Goal: Check status: Check status

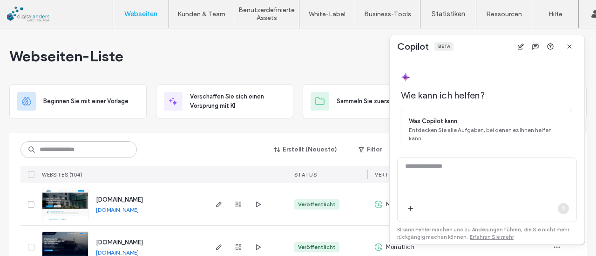
scroll to position [105, 0]
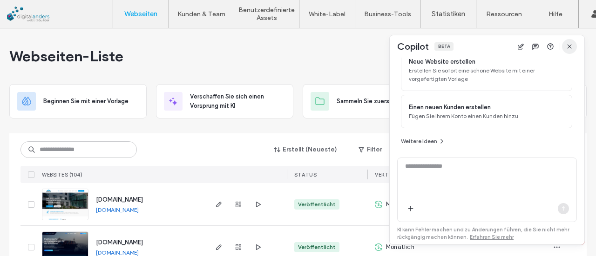
click at [566, 48] on icon "button" at bounding box center [569, 46] width 7 height 7
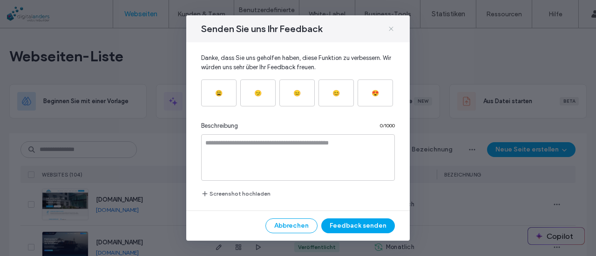
click at [391, 31] on icon at bounding box center [390, 28] width 7 height 7
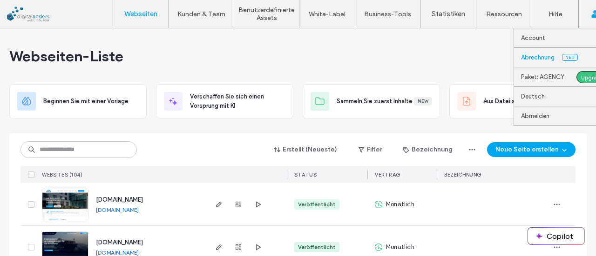
click at [532, 60] on label "Abrechnung" at bounding box center [538, 57] width 34 height 7
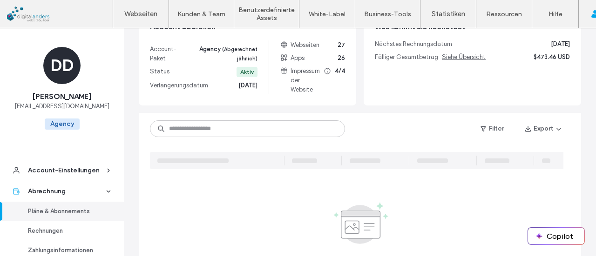
scroll to position [186, 0]
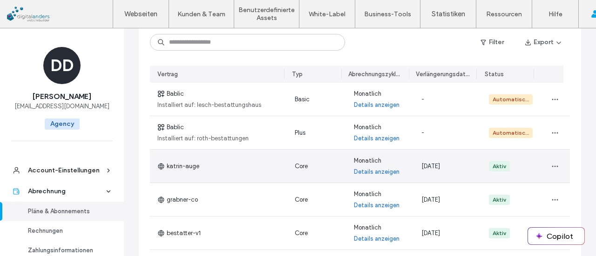
click at [376, 172] on link "Details anzeigen" at bounding box center [377, 172] width 46 height 9
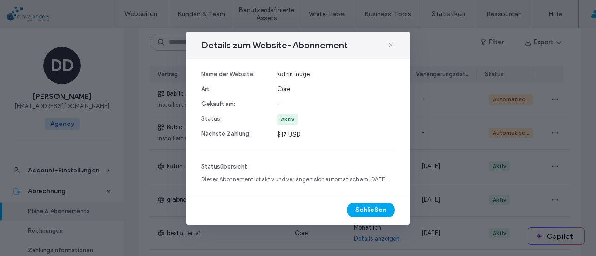
click at [389, 41] on icon at bounding box center [390, 44] width 7 height 7
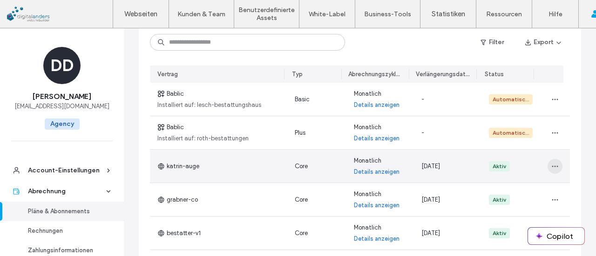
click at [547, 166] on span "button" at bounding box center [554, 166] width 15 height 15
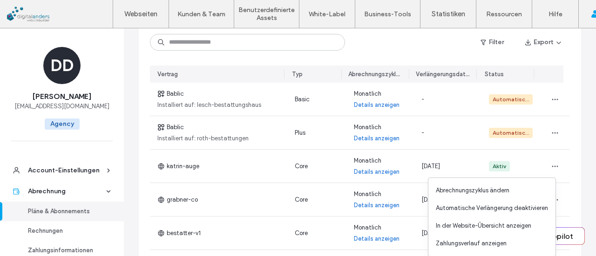
drag, startPoint x: 571, startPoint y: 94, endPoint x: 444, endPoint y: 52, distance: 133.4
click at [571, 94] on div "Vertrag Typ Abrechnungszyklus Verlängerungsdatum Status Bablic Installiert auf:…" at bounding box center [360, 226] width 442 height 337
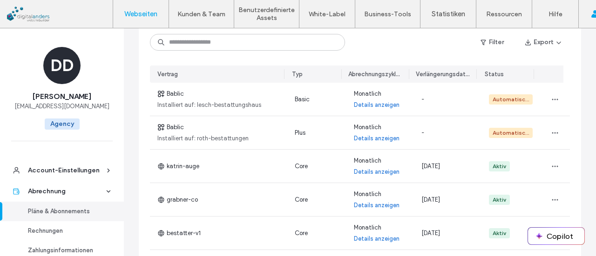
click at [144, 8] on link "Webseiten" at bounding box center [140, 14] width 55 height 28
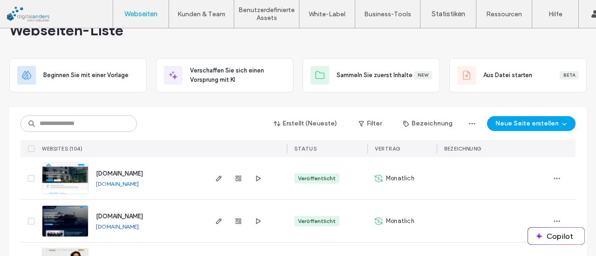
scroll to position [47, 0]
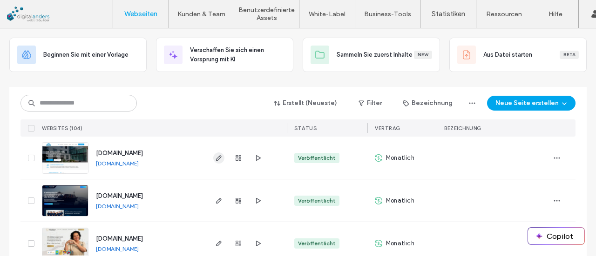
click at [216, 158] on use "button" at bounding box center [219, 158] width 6 height 6
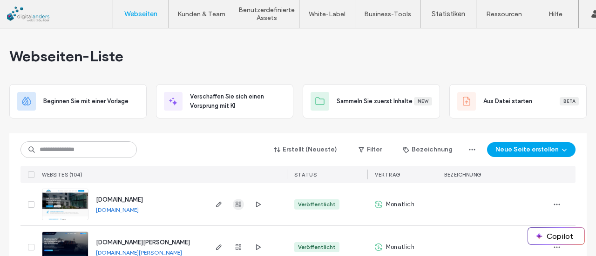
click at [235, 201] on icon "button" at bounding box center [238, 204] width 7 height 7
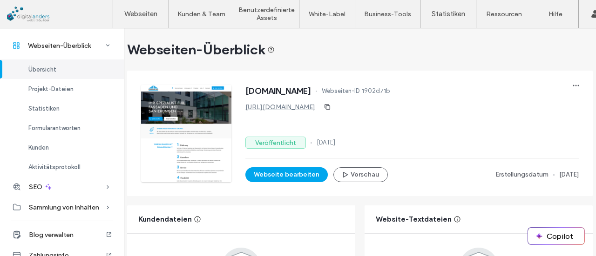
click at [390, 89] on span "1902d71b" at bounding box center [376, 91] width 28 height 9
copy span "1902d71b"
click at [0, 256] on div at bounding box center [0, 256] width 0 height 0
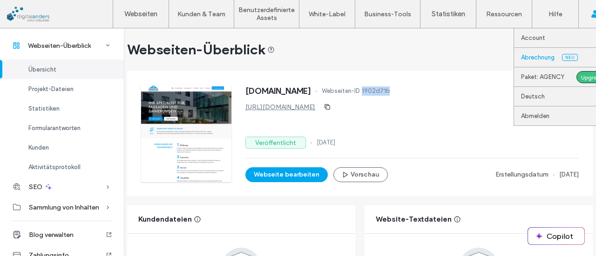
click at [551, 59] on label "Abrechnung" at bounding box center [538, 57] width 34 height 7
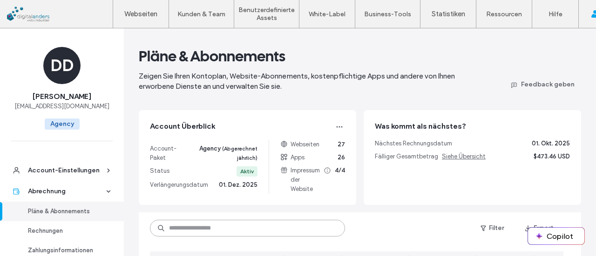
click at [204, 222] on input at bounding box center [247, 228] width 195 height 17
paste input "********"
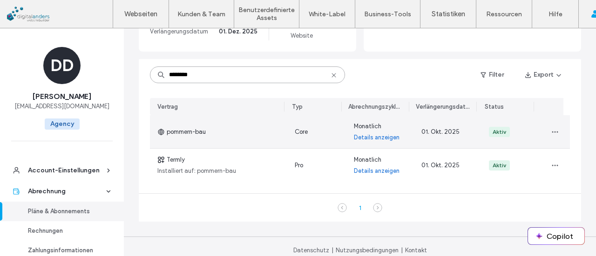
scroll to position [161, 0]
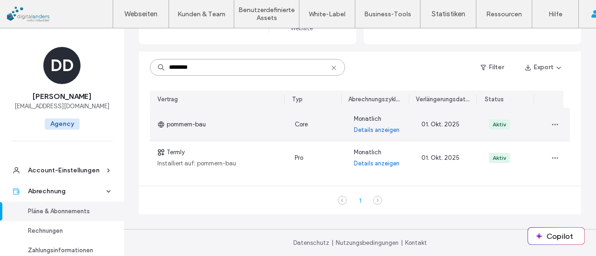
type input "********"
click at [375, 132] on link "Details anzeigen" at bounding box center [377, 130] width 46 height 9
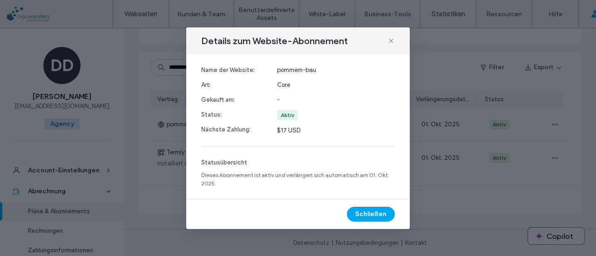
click at [395, 37] on div "Details zum Website-Abonnement" at bounding box center [297, 40] width 223 height 27
click at [392, 41] on icon at bounding box center [390, 40] width 7 height 7
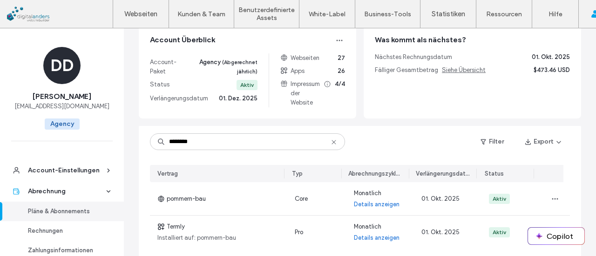
scroll to position [0, 0]
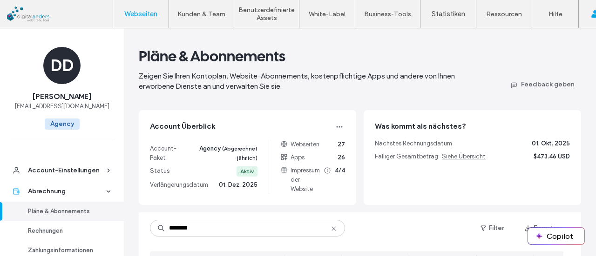
click at [142, 15] on label "Webseiten" at bounding box center [140, 14] width 33 height 8
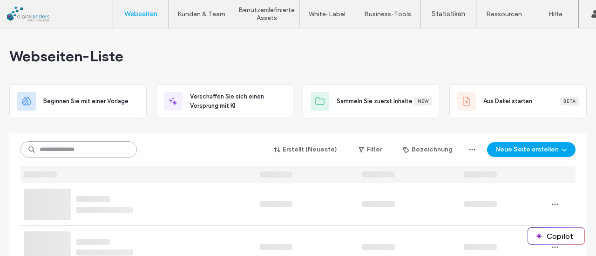
click at [109, 152] on input at bounding box center [78, 149] width 116 height 17
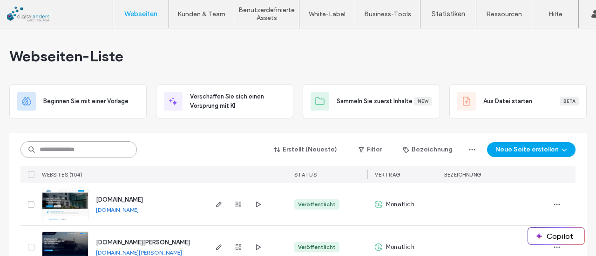
paste input "********"
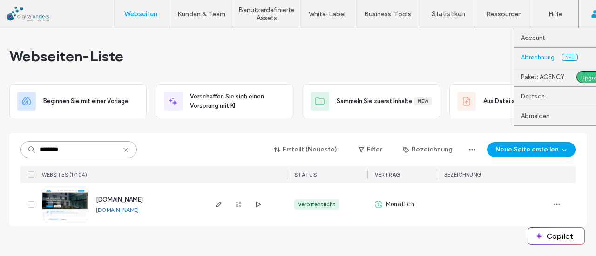
type input "********"
click at [556, 55] on link "Abrechnung Neu" at bounding box center [566, 57] width 90 height 19
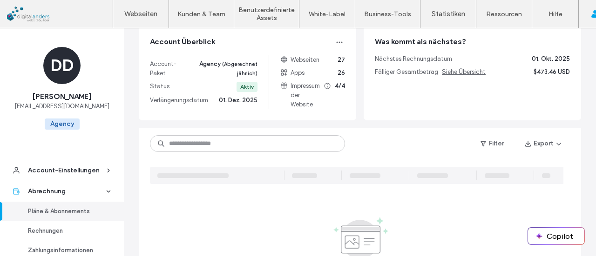
scroll to position [93, 0]
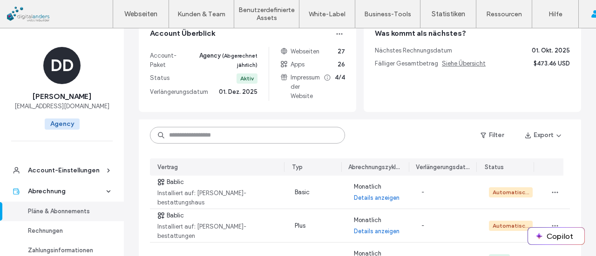
click at [281, 134] on input at bounding box center [247, 135] width 195 height 17
paste input "********"
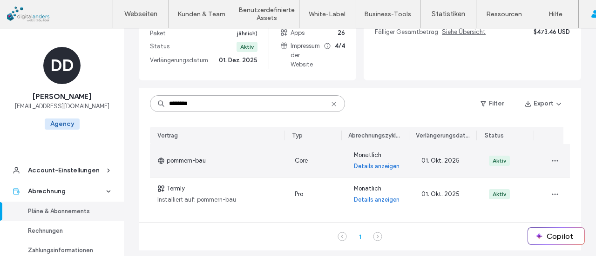
scroll to position [140, 0]
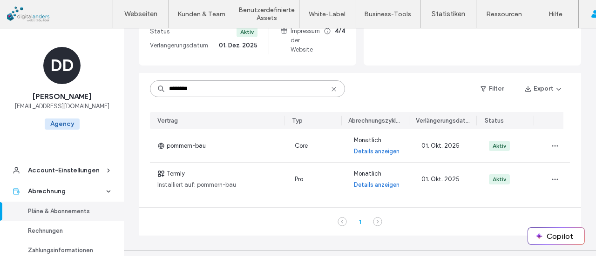
type input "********"
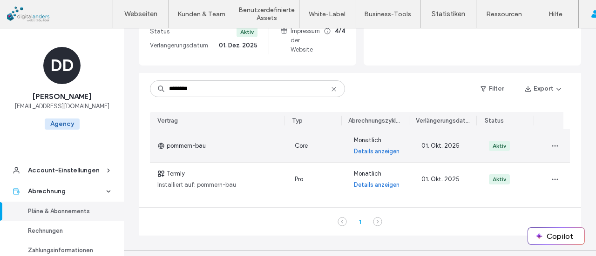
click at [209, 147] on div "pommern-bau" at bounding box center [218, 145] width 137 height 33
click at [375, 154] on link "Details anzeigen" at bounding box center [377, 151] width 46 height 9
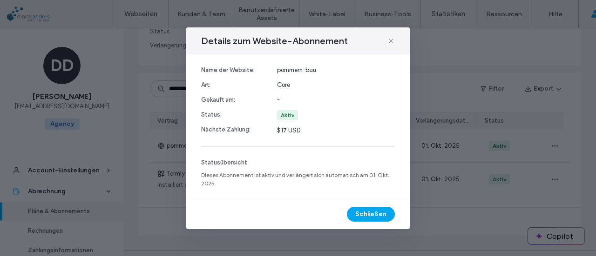
click at [391, 42] on icon at bounding box center [390, 40] width 7 height 7
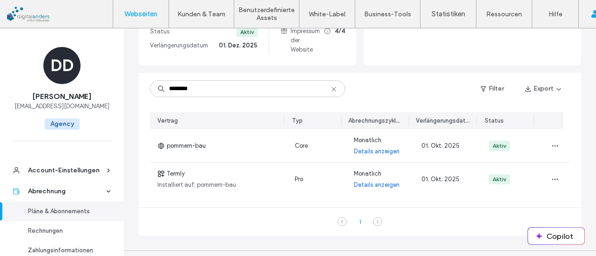
click at [136, 16] on label "Webseiten" at bounding box center [140, 14] width 33 height 8
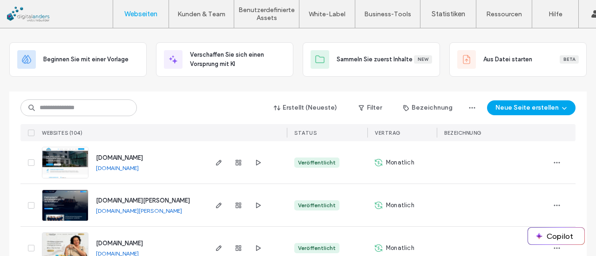
scroll to position [93, 0]
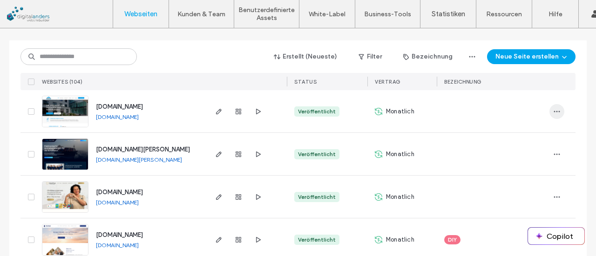
click at [555, 115] on icon "button" at bounding box center [556, 111] width 7 height 7
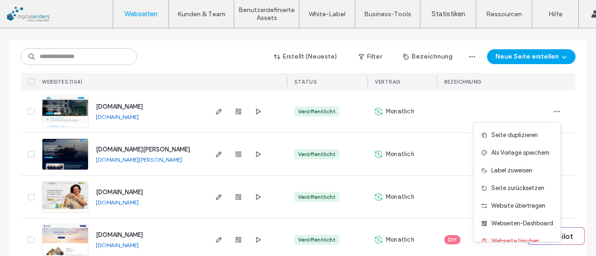
click at [229, 54] on div "Erstellt (Neueste) Filter Bezeichnung Neue Seite erstellen" at bounding box center [297, 57] width 555 height 18
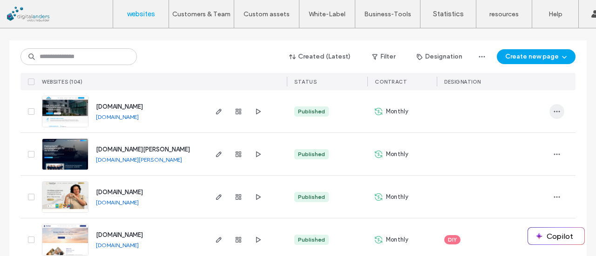
click at [559, 109] on span "button" at bounding box center [556, 111] width 15 height 15
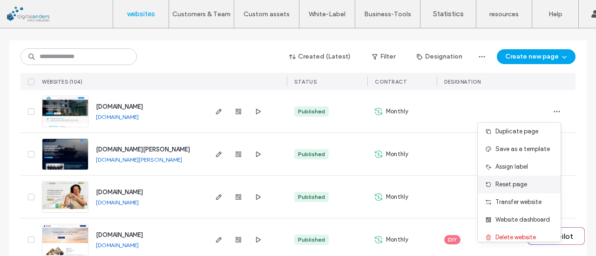
scroll to position [0, 0]
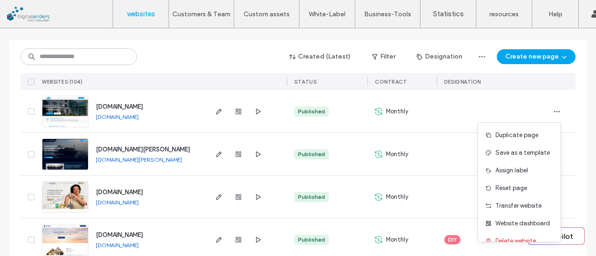
click at [335, 94] on div "Published" at bounding box center [327, 111] width 81 height 42
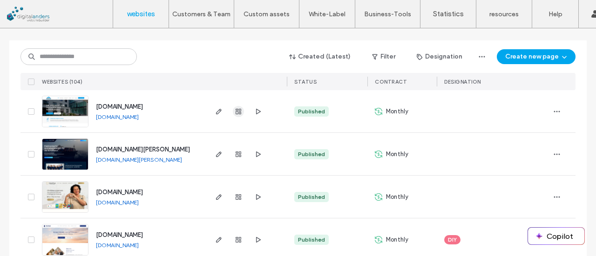
click at [237, 111] on use "button" at bounding box center [239, 112] width 6 height 6
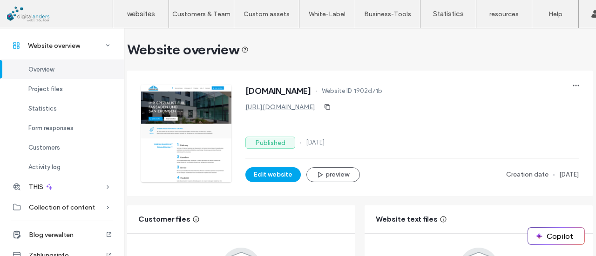
click at [364, 86] on div "www.pommernbau.de Website ID 1902d71b" at bounding box center [411, 92] width 333 height 15
click at [215, 55] on font "Website overview" at bounding box center [182, 49] width 111 height 17
click at [572, 84] on icon "button" at bounding box center [575, 85] width 7 height 7
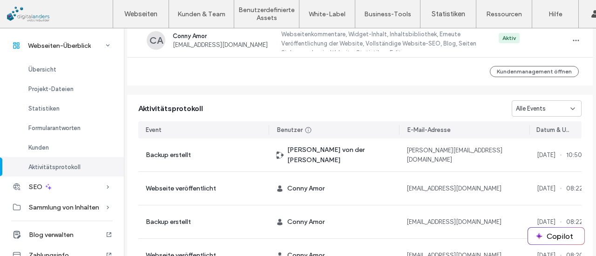
scroll to position [867, 0]
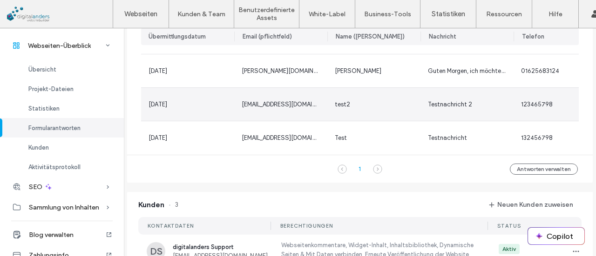
scroll to position [541, 0]
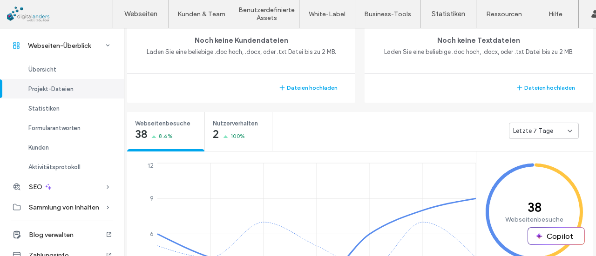
scroll to position [29, 0]
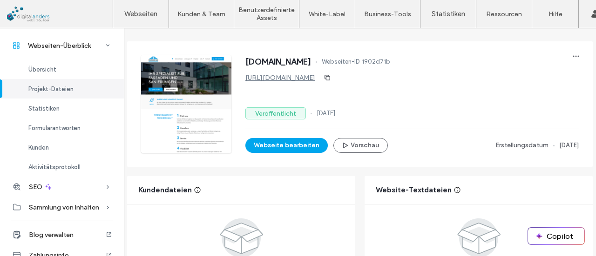
click at [311, 63] on span "[DOMAIN_NAME]" at bounding box center [278, 61] width 66 height 9
click at [304, 63] on span "[DOMAIN_NAME]" at bounding box center [278, 61] width 66 height 9
click at [340, 62] on div "www.pommernbau.de Webseiten-ID 1902d71b" at bounding box center [411, 62] width 333 height 15
click at [335, 61] on div "www.pommernbau.de Webseiten-ID 1902d71b" at bounding box center [411, 62] width 333 height 15
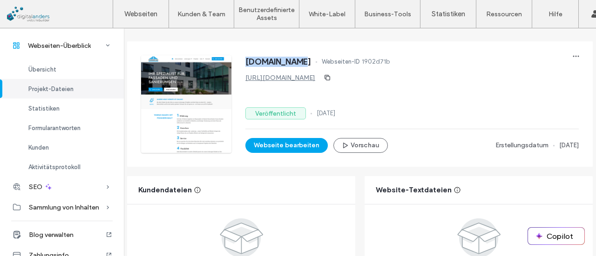
drag, startPoint x: 279, startPoint y: 61, endPoint x: 244, endPoint y: 64, distance: 35.1
click at [245, 64] on span "[DOMAIN_NAME]" at bounding box center [278, 61] width 66 height 9
click at [255, 64] on span "[DOMAIN_NAME]" at bounding box center [278, 61] width 66 height 9
click at [270, 65] on span "[DOMAIN_NAME]" at bounding box center [278, 61] width 66 height 9
drag, startPoint x: 270, startPoint y: 65, endPoint x: 281, endPoint y: 63, distance: 10.8
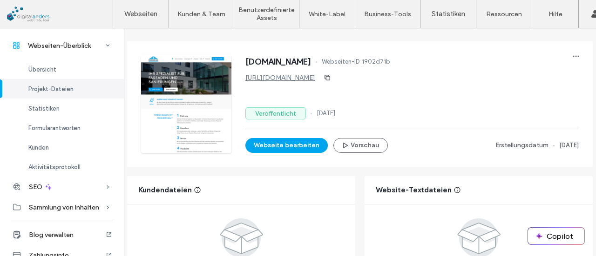
click at [270, 65] on span "[DOMAIN_NAME]" at bounding box center [278, 61] width 66 height 9
click at [285, 63] on span "[DOMAIN_NAME]" at bounding box center [278, 61] width 66 height 9
click at [302, 63] on span "[DOMAIN_NAME]" at bounding box center [278, 61] width 66 height 9
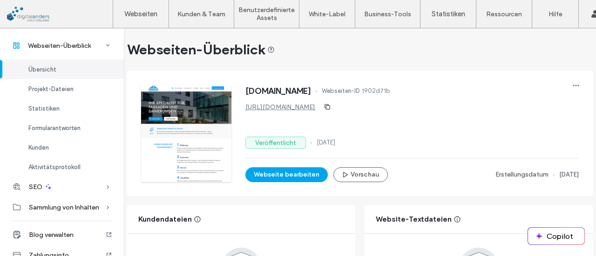
click at [344, 56] on div "Webseiten-Überblick" at bounding box center [359, 49] width 465 height 19
click at [575, 87] on icon "button" at bounding box center [575, 85] width 7 height 7
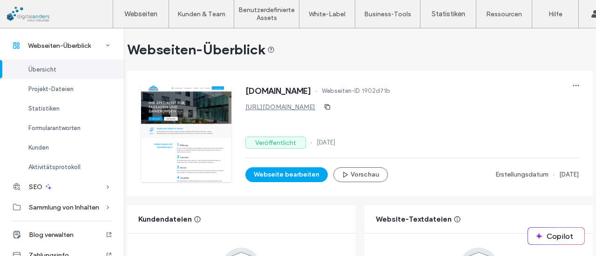
click at [471, 74] on div "www.pommernbau.de Webseiten-ID 1902d71b https://www.pommernbau.de Veröffentlich…" at bounding box center [366, 127] width 451 height 112
click at [438, 67] on div "www.pommernbau.de Webseiten-ID 1902d71b https://www.pommernbau.de Veröffentlich…" at bounding box center [359, 133] width 475 height 135
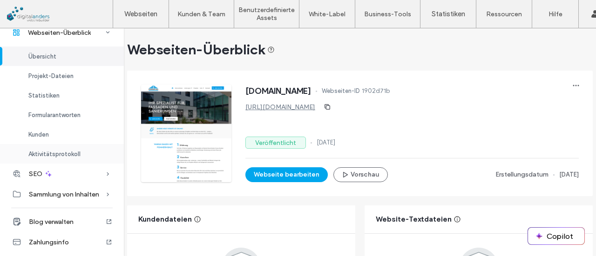
scroll to position [16, 0]
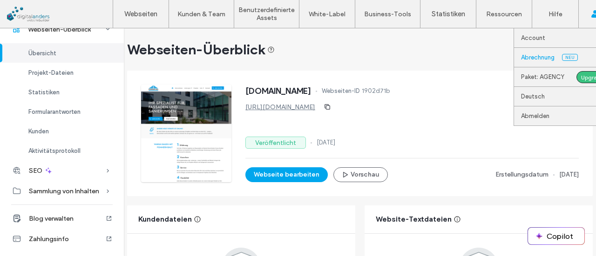
click at [556, 56] on link "Abrechnung Neu" at bounding box center [566, 57] width 90 height 19
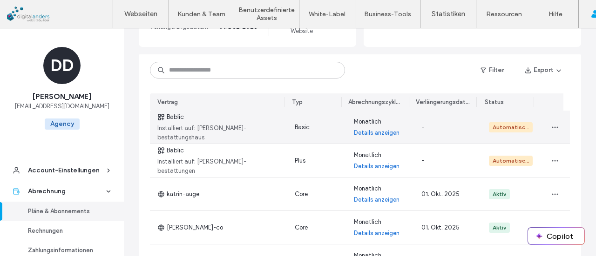
scroll to position [140, 0]
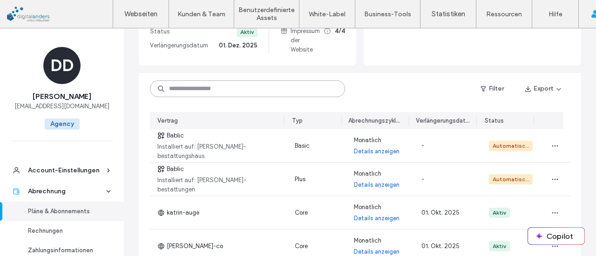
click at [193, 81] on input at bounding box center [247, 89] width 195 height 17
paste input "********"
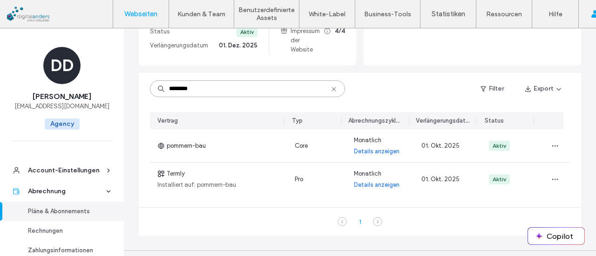
type input "********"
drag, startPoint x: 124, startPoint y: 13, endPoint x: 131, endPoint y: 20, distance: 9.6
click at [125, 13] on label "Webseiten" at bounding box center [140, 14] width 33 height 8
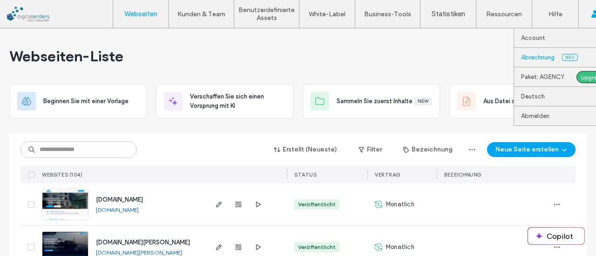
click at [559, 54] on link "Abrechnung Neu" at bounding box center [566, 57] width 90 height 19
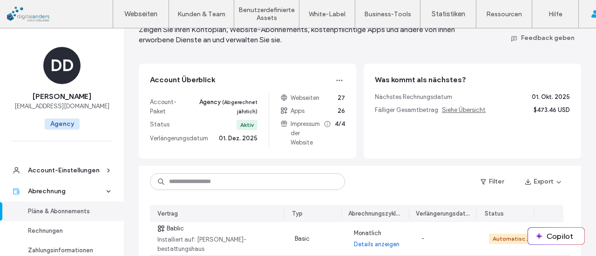
scroll to position [140, 0]
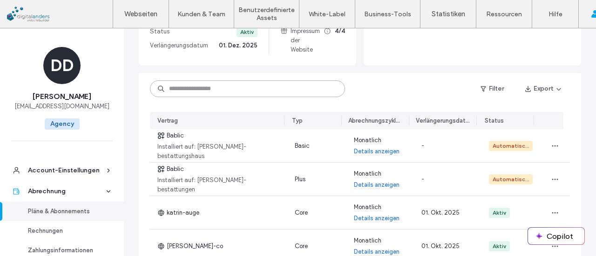
click at [288, 94] on input at bounding box center [247, 89] width 195 height 17
paste input "********"
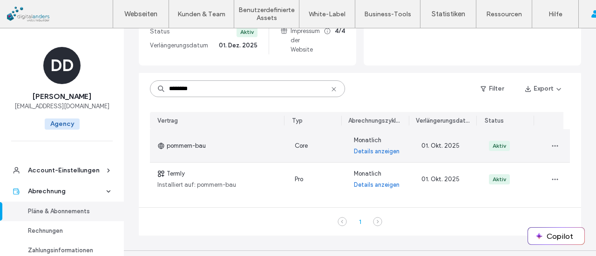
type input "********"
click at [202, 140] on div "pommern-bau" at bounding box center [218, 145] width 137 height 33
click at [195, 147] on span "pommern-bau" at bounding box center [181, 145] width 48 height 9
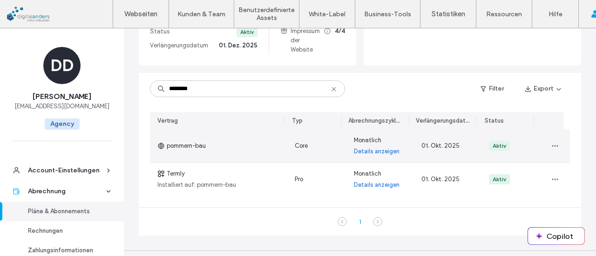
click at [252, 148] on div "pommern-bau" at bounding box center [218, 145] width 137 height 33
click at [551, 143] on icon "button" at bounding box center [554, 145] width 7 height 7
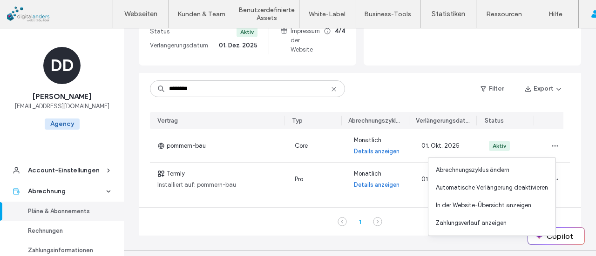
click at [586, 81] on main "Pläne & Abonnements Zeigen Sie Ihren Kontoplan, Website-Abonnements, kostenpfli…" at bounding box center [360, 70] width 472 height 362
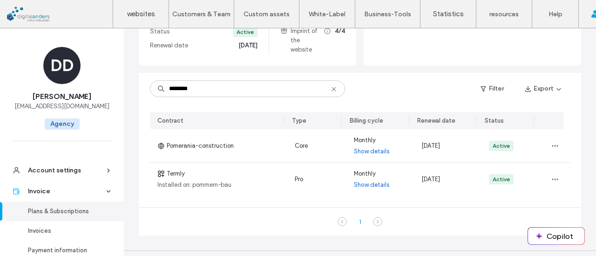
click at [417, 60] on div "What's next? Next invoice date Oct 01, 2025 Total amount due See overview $473.…" at bounding box center [472, 18] width 217 height 95
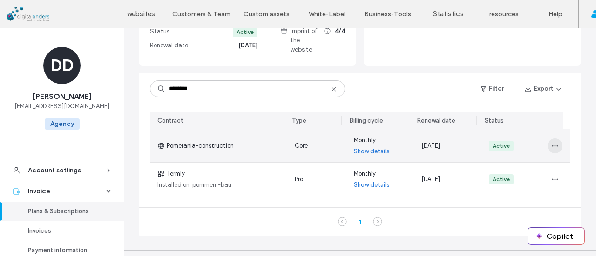
click at [547, 147] on span "button" at bounding box center [554, 146] width 15 height 15
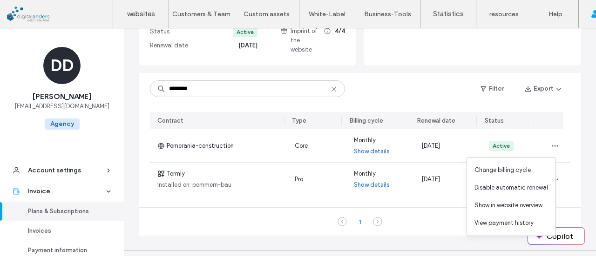
click at [413, 90] on div "******** Filter Export" at bounding box center [360, 89] width 442 height 32
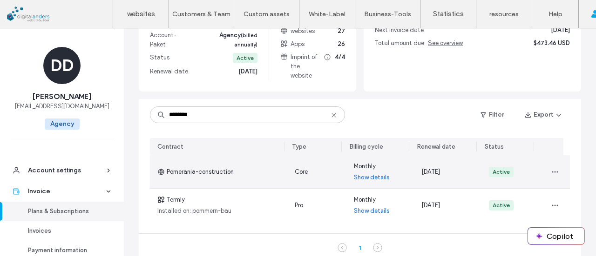
scroll to position [93, 0]
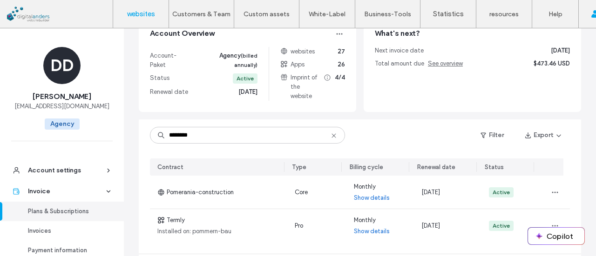
click at [155, 13] on font "websites" at bounding box center [141, 14] width 28 height 8
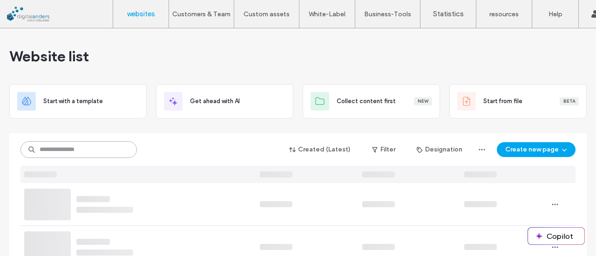
click at [99, 151] on input at bounding box center [78, 149] width 116 height 17
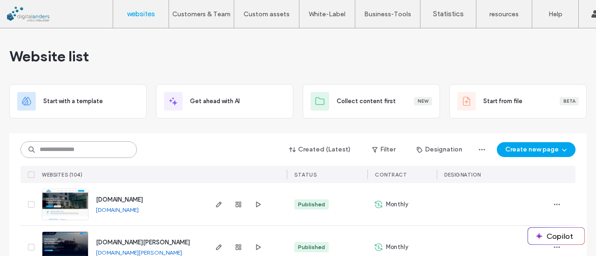
click at [98, 149] on input at bounding box center [78, 149] width 116 height 17
paste input "********"
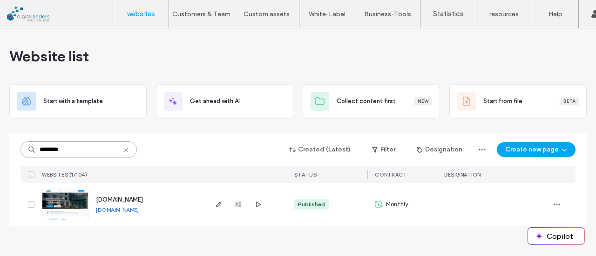
type input "********"
